Goal: Information Seeking & Learning: Learn about a topic

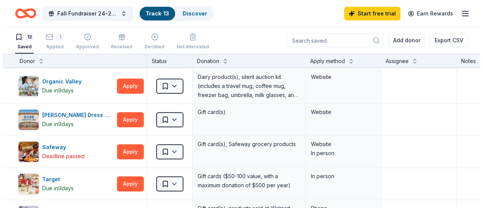
scroll to position [264, 0]
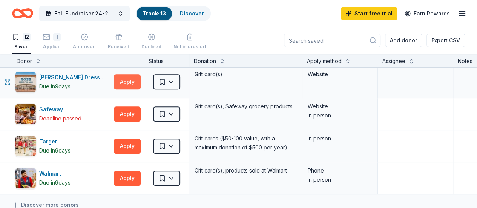
click at [134, 80] on button "Apply" at bounding box center [127, 81] width 27 height 15
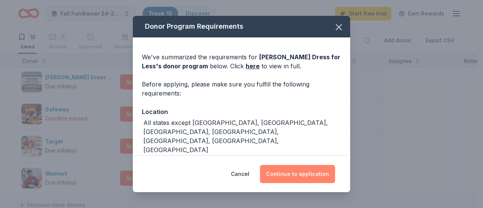
click at [301, 175] on button "Continue to application" at bounding box center [297, 174] width 75 height 18
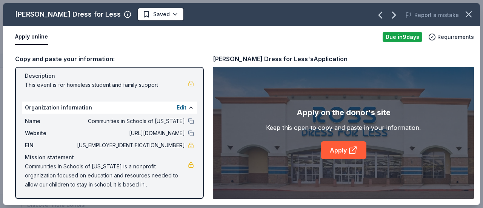
scroll to position [0, 0]
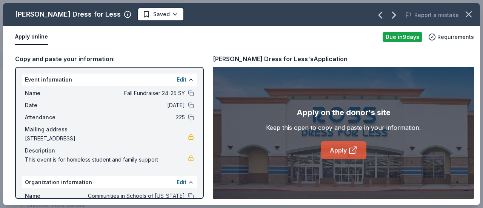
click at [358, 152] on link "Apply" at bounding box center [344, 150] width 46 height 18
drag, startPoint x: 483, startPoint y: 108, endPoint x: 480, endPoint y: 119, distance: 11.6
click at [477, 121] on div "[PERSON_NAME] Dress for Less Saved Report a mistake Apply online Due [DATE] Req…" at bounding box center [241, 104] width 483 height 208
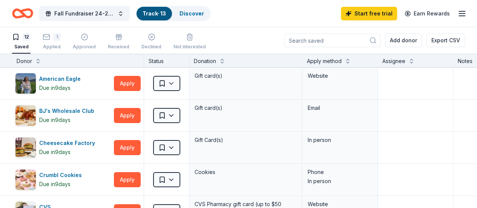
click at [25, 13] on icon "Home" at bounding box center [22, 14] width 21 height 18
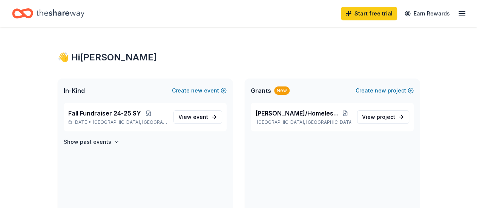
click at [65, 15] on icon "Home" at bounding box center [60, 13] width 48 height 8
click at [205, 115] on span "event" at bounding box center [200, 117] width 15 height 6
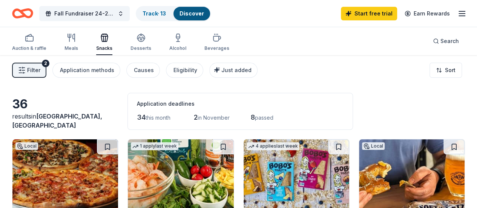
click at [198, 15] on link "Discover" at bounding box center [192, 13] width 25 height 6
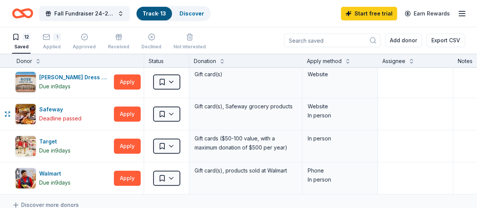
scroll to position [302, 0]
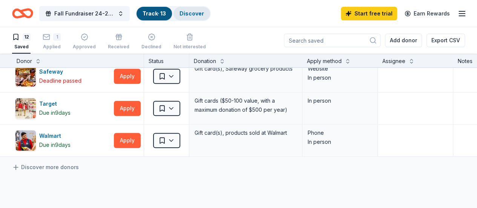
click at [204, 15] on link "Discover" at bounding box center [192, 13] width 25 height 6
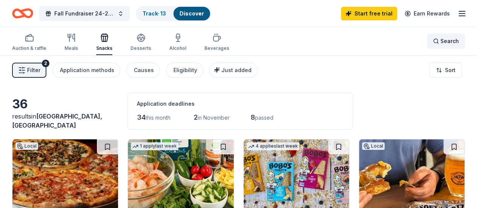
click at [434, 43] on div "Search" at bounding box center [446, 41] width 26 height 9
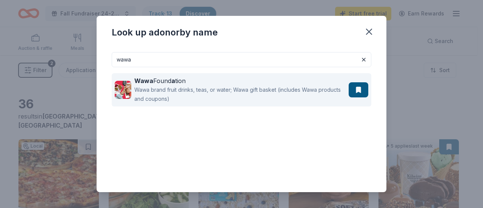
type input "wawa"
click at [242, 93] on div "Wawa brand fruit drinks, teas, or water; Wawa gift basket (includes Wawa produc…" at bounding box center [239, 94] width 211 height 18
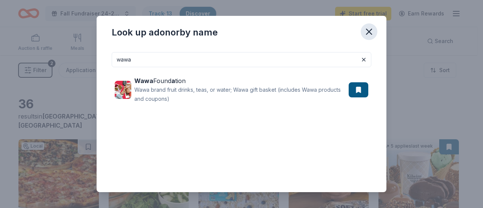
click at [370, 34] on icon "button" at bounding box center [369, 31] width 11 height 11
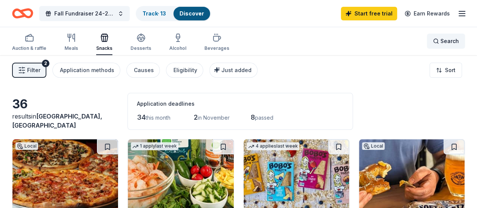
click at [441, 41] on span "Search" at bounding box center [450, 41] width 18 height 9
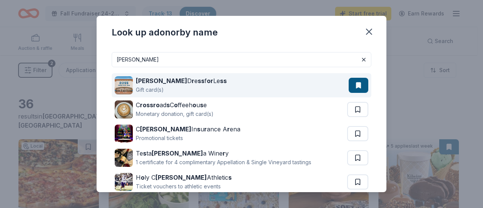
type input "[PERSON_NAME]"
click at [220, 81] on div "[PERSON_NAME] D r e ss f or Le ss Gift card(s)" at bounding box center [232, 85] width 234 height 24
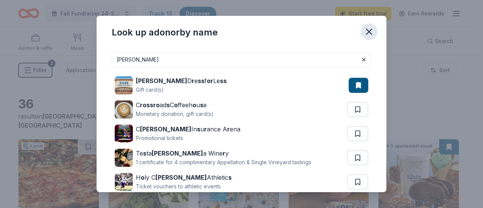
click at [370, 33] on icon "button" at bounding box center [368, 31] width 5 height 5
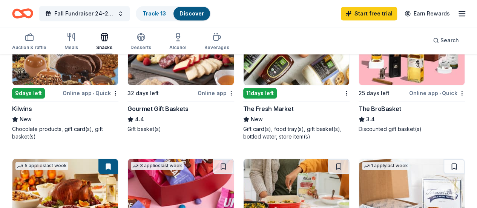
scroll to position [226, 0]
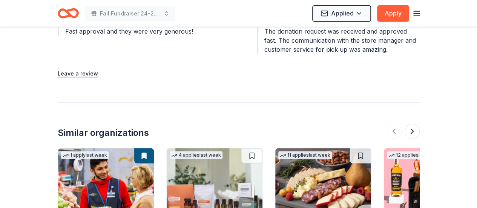
scroll to position [1036, 0]
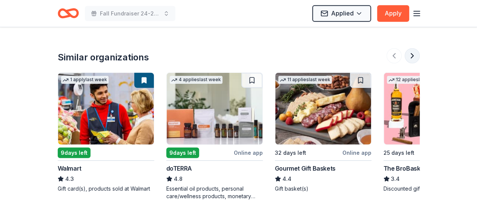
click at [411, 48] on button at bounding box center [412, 55] width 15 height 15
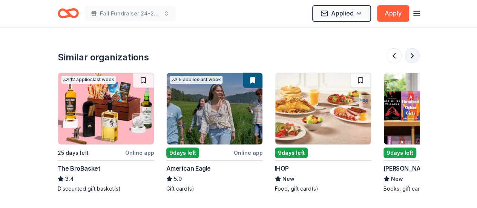
click at [411, 48] on button at bounding box center [412, 55] width 15 height 15
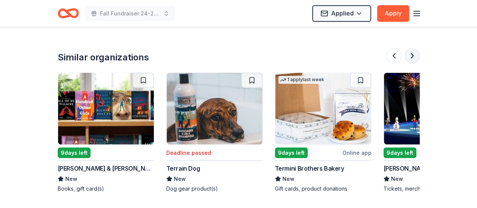
click at [412, 48] on button at bounding box center [412, 55] width 15 height 15
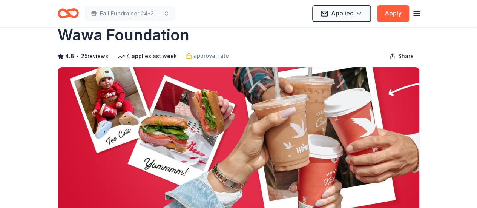
scroll to position [0, 0]
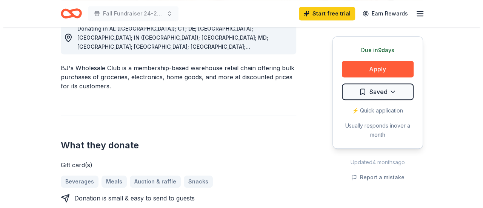
scroll to position [189, 0]
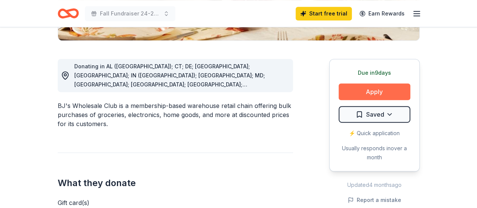
click at [384, 93] on button "Apply" at bounding box center [375, 91] width 72 height 17
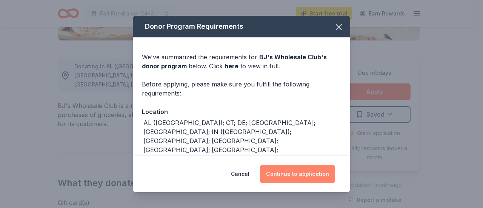
click at [297, 175] on button "Continue to application" at bounding box center [297, 174] width 75 height 18
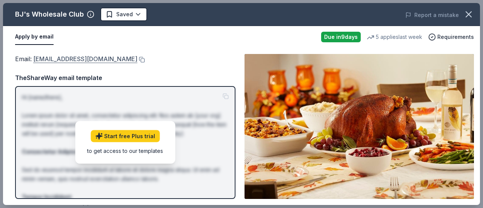
click at [65, 58] on link "community@bjs.com" at bounding box center [85, 59] width 104 height 10
